Goal: Check status

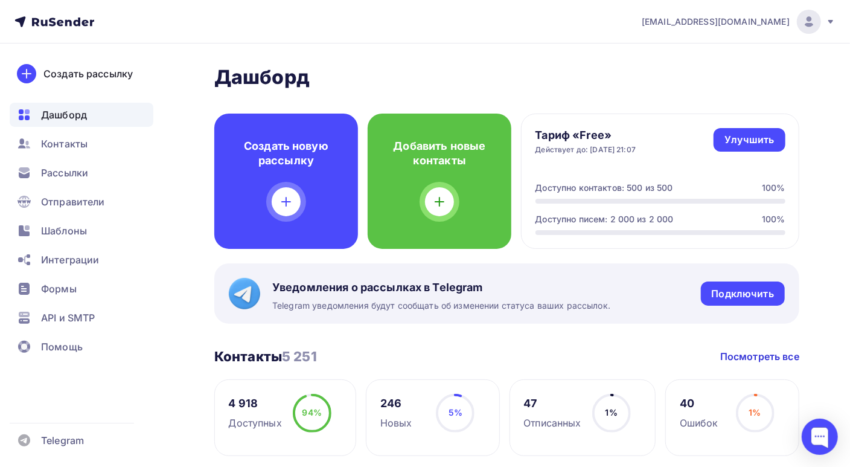
drag, startPoint x: 305, startPoint y: 414, endPoint x: 336, endPoint y: 414, distance: 31.4
click at [336, 414] on div "94% 94%" at bounding box center [312, 418] width 60 height 48
click at [258, 382] on div "4 918 Доступных 94% 94%" at bounding box center [285, 417] width 142 height 77
click at [97, 323] on div "API и SMTP" at bounding box center [82, 318] width 144 height 24
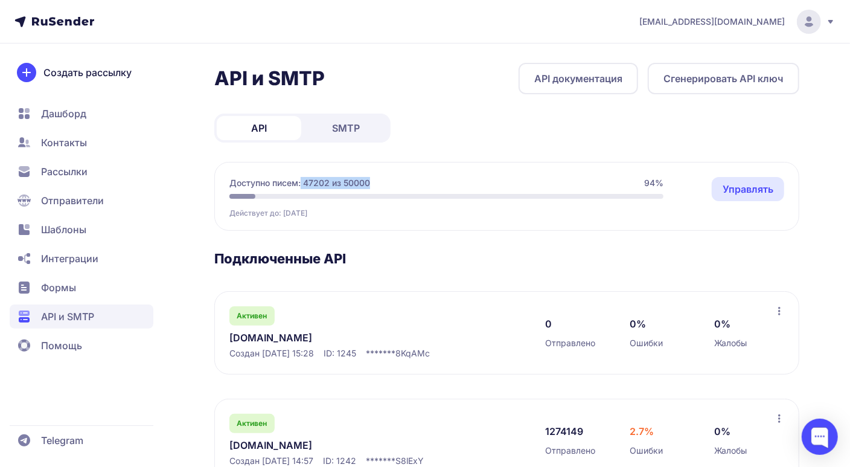
drag, startPoint x: 303, startPoint y: 181, endPoint x: 382, endPoint y: 180, distance: 79.1
click at [382, 180] on div "Доступно писем: 47202 из 50000 94%" at bounding box center [446, 183] width 434 height 12
click at [388, 180] on div "Доступно писем: 47202 из 50000 94%" at bounding box center [446, 183] width 434 height 12
